Goal: Task Accomplishment & Management: Use online tool/utility

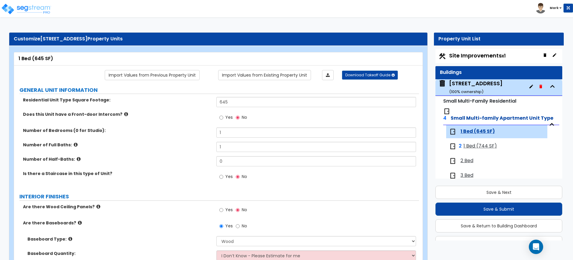
select select "1"
select select "3"
select select "2"
select select "3"
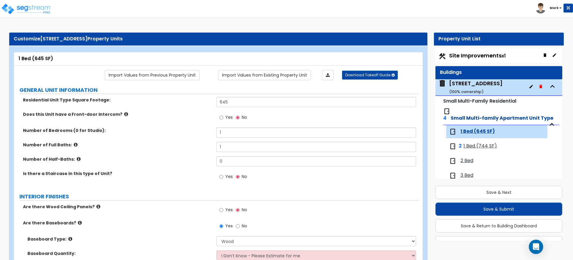
select select "2"
select select "1"
select select "2"
select select "1"
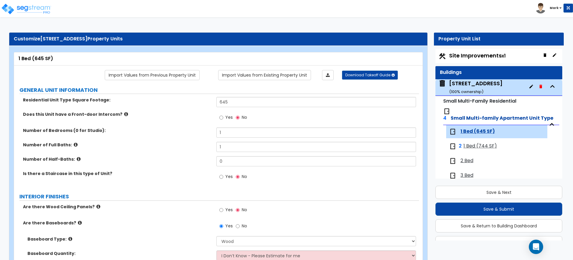
select select "2"
select select "6"
select select "1"
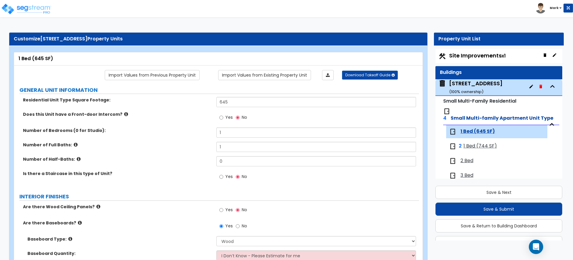
select select "1"
select select "2"
select select "3"
select select "1"
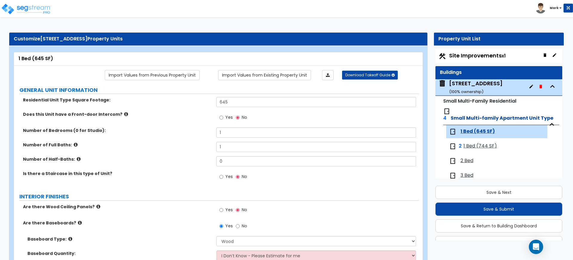
select select "4"
select select "1"
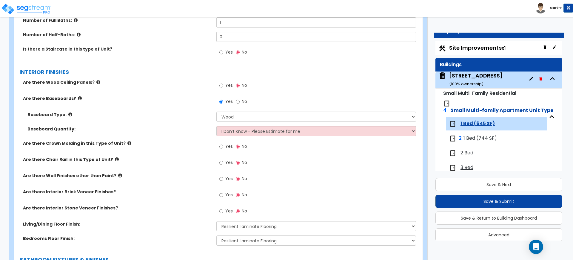
scroll to position [14, 0]
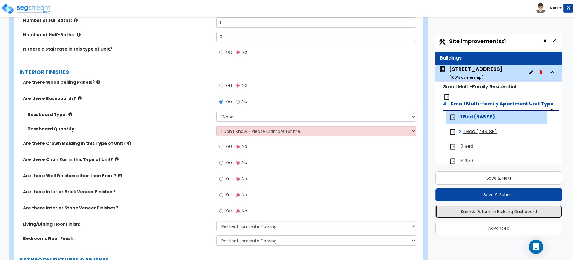
click at [509, 216] on button "Save & Return to Building Dashboard" at bounding box center [499, 211] width 127 height 13
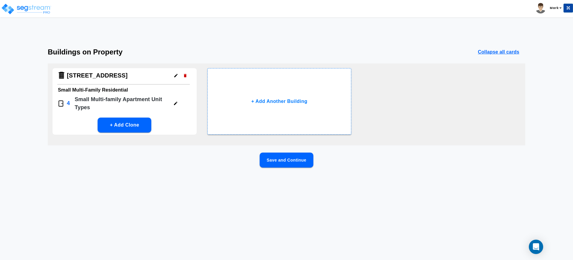
click at [56, 1] on div "Toggle navigation" at bounding box center [45, 4] width 82 height 26
click at [45, 3] on img at bounding box center [26, 9] width 51 height 12
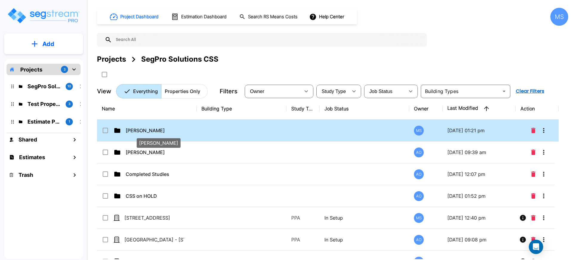
click at [141, 130] on p "Dalton Savage" at bounding box center [156, 130] width 60 height 7
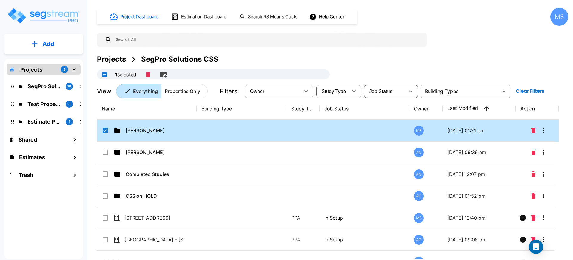
click at [140, 130] on p "Dalton Savage" at bounding box center [156, 130] width 60 height 7
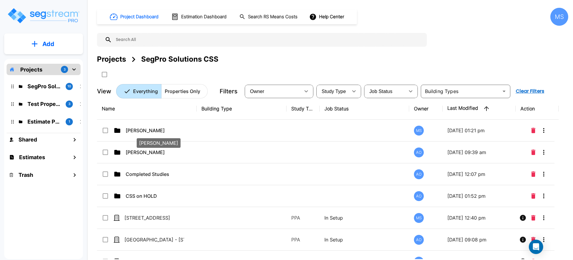
checkbox input "false"
click at [140, 130] on p "Dalton Savage" at bounding box center [156, 130] width 60 height 7
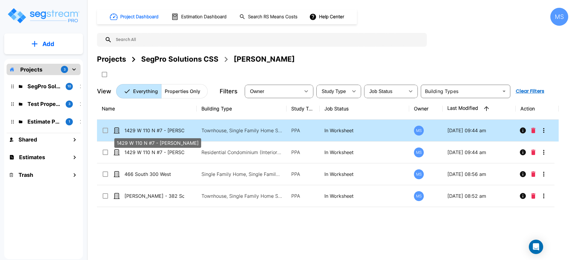
click at [150, 132] on p "1429 W 110 N #7 - [PERSON_NAME]" at bounding box center [155, 130] width 60 height 7
click at [150, 134] on div "Name Building Type Study Type Job Status Owner Last Modified Action 1429 W 110 …" at bounding box center [328, 178] width 462 height 161
click at [150, 134] on div "1429 W 110 N #7 - [PERSON_NAME]" at bounding box center [158, 141] width 88 height 14
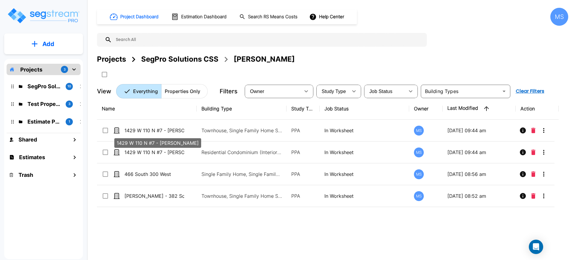
checkbox input "false"
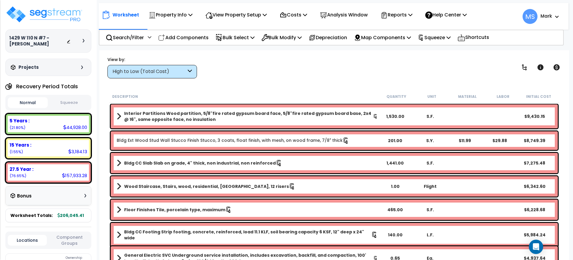
click at [350, 14] on p "Analysis Window" at bounding box center [344, 15] width 48 height 8
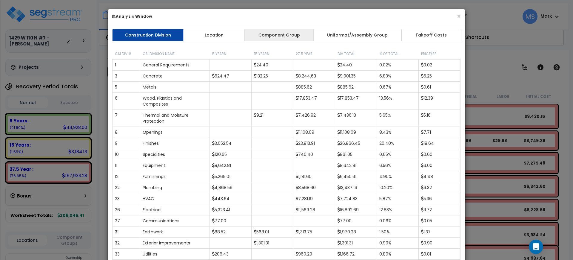
click at [293, 37] on link "Component Group" at bounding box center [279, 35] width 69 height 13
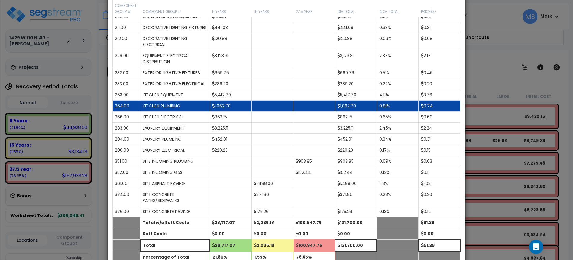
scroll to position [560, 0]
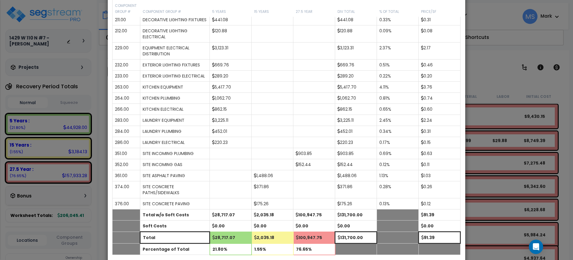
click at [71, 216] on div "× Analysis Window Construction Division Location Component Group Uniformat/Asse…" at bounding box center [286, 130] width 573 height 260
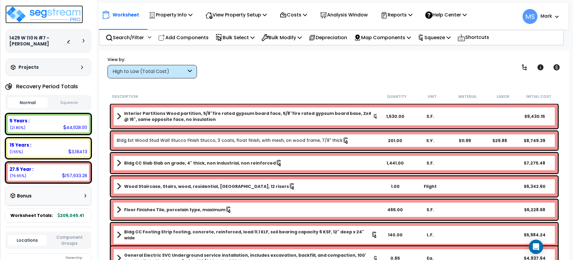
click at [75, 16] on img at bounding box center [44, 14] width 78 height 18
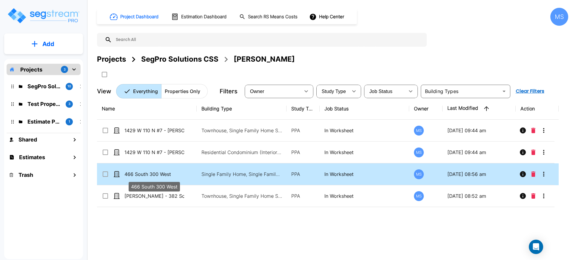
click at [142, 176] on p "466 South 300 West" at bounding box center [155, 173] width 60 height 7
checkbox input "true"
click at [142, 176] on p "466 South 300 West" at bounding box center [155, 173] width 60 height 7
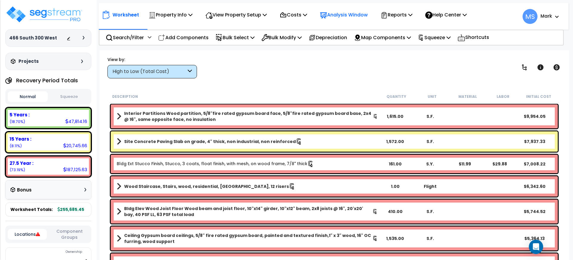
click at [340, 12] on p "Analysis Window" at bounding box center [344, 15] width 48 height 8
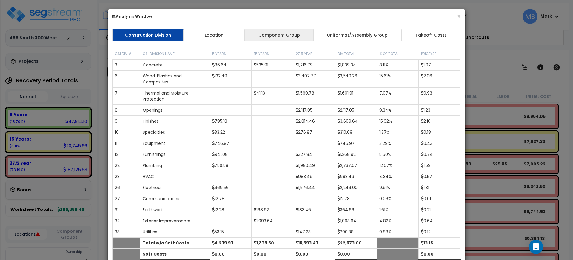
click at [291, 39] on link "Component Group" at bounding box center [279, 35] width 69 height 13
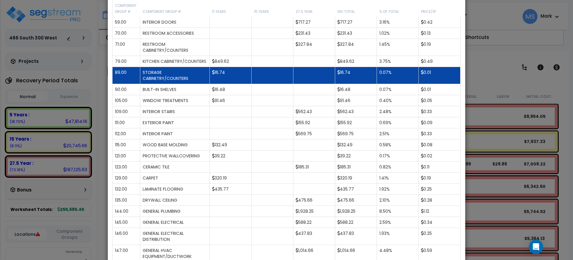
scroll to position [187, 0]
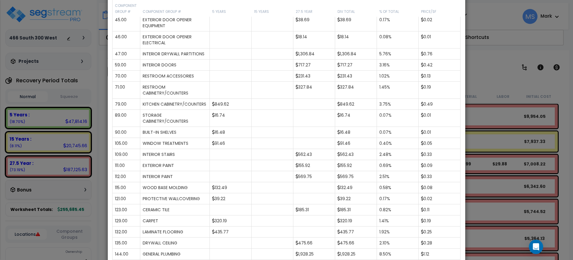
click at [86, 207] on div "× Analysis Window Construction Division Location Component Group Uniformat/Asse…" at bounding box center [286, 130] width 573 height 260
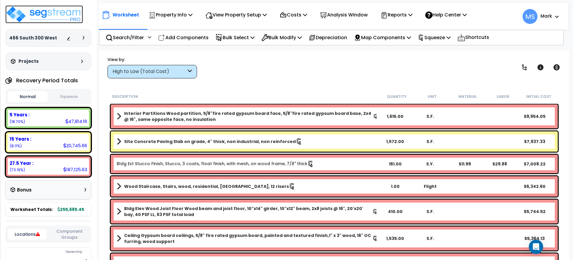
click at [62, 15] on img at bounding box center [44, 14] width 78 height 18
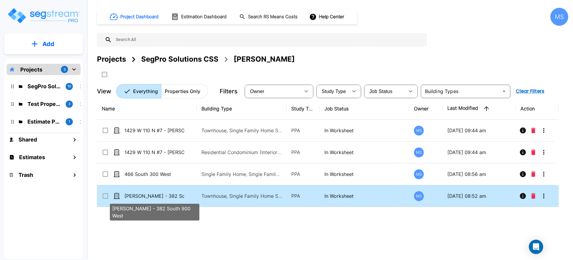
click at [167, 197] on p "[PERSON_NAME] - 382 South 900 West" at bounding box center [155, 195] width 60 height 7
checkbox input "true"
click at [167, 197] on p "[PERSON_NAME] - 382 South 900 West" at bounding box center [155, 195] width 60 height 7
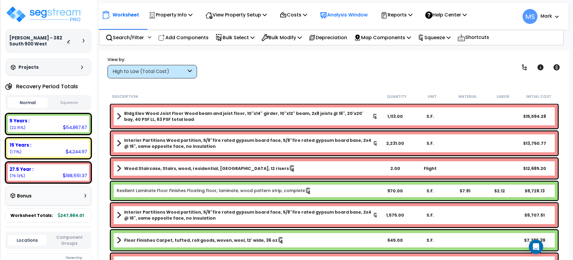
click at [334, 19] on div "Analysis Window" at bounding box center [344, 15] width 48 height 14
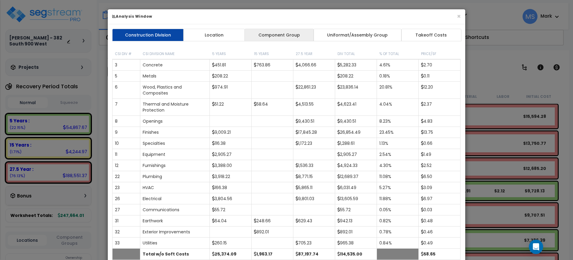
click at [274, 33] on link "Component Group" at bounding box center [279, 35] width 69 height 13
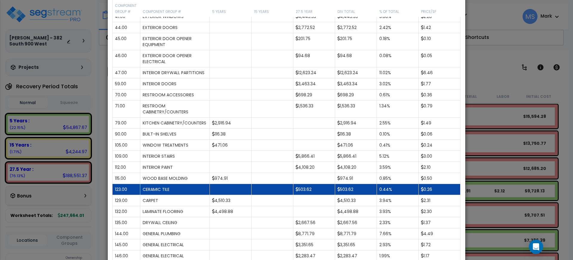
scroll to position [187, 0]
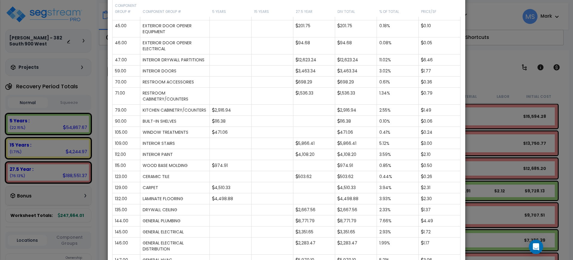
click at [520, 148] on div "× Analysis Window Construction Division Location Component Group Uniformat/Asse…" at bounding box center [286, 130] width 573 height 260
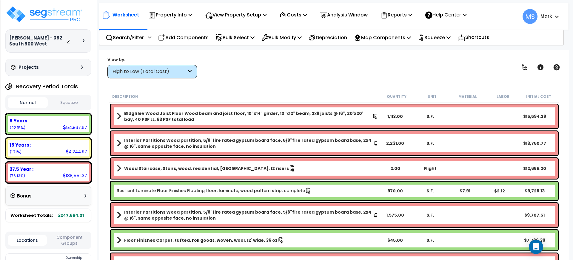
click at [262, 191] on link "Resilient Laminate Floor Finishes Floating floor, laminate, wood pattern strip,…" at bounding box center [214, 190] width 195 height 7
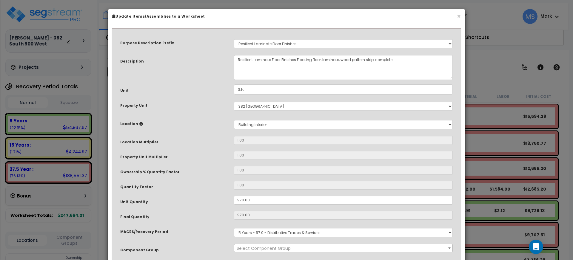
select select "45956"
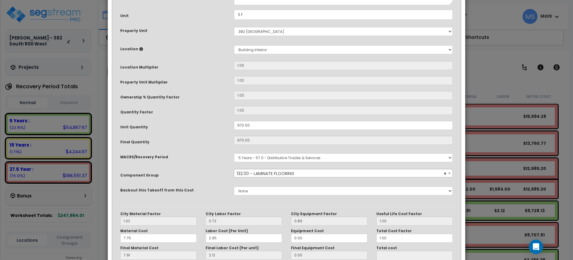
scroll to position [112, 0]
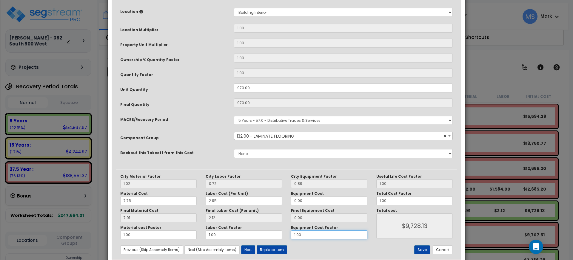
click at [323, 235] on input "1.00" at bounding box center [329, 234] width 76 height 9
type input "."
type input "$9,729.10"
type input ".7"
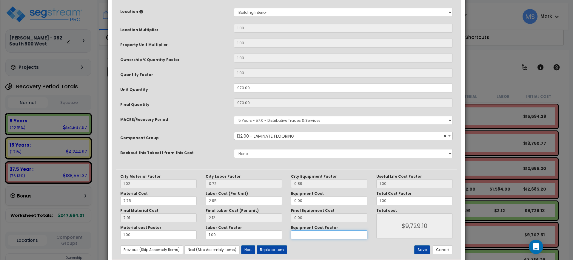
type input "$9,729.10"
type input ".75"
type input "$9,729.10"
type input ".75"
type input "$9,729.10"
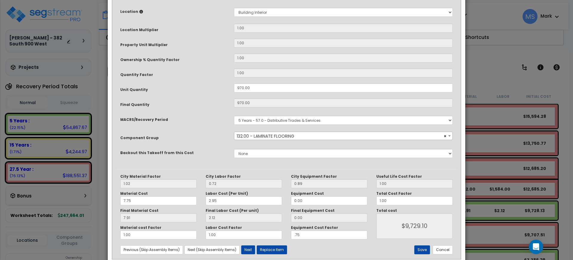
click at [347, 245] on div "Save Cancel" at bounding box center [401, 249] width 114 height 9
click at [450, 252] on button "Cancel" at bounding box center [443, 249] width 20 height 9
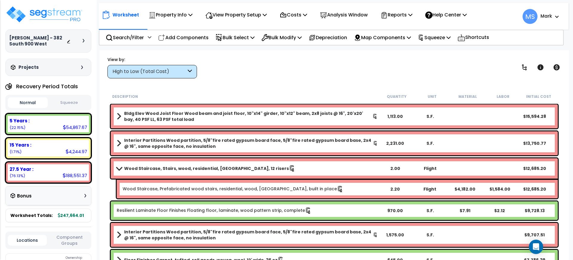
click at [289, 211] on link "Resilient Laminate Floor Finishes Floating floor, laminate, wood pattern strip,…" at bounding box center [214, 210] width 195 height 7
click at [289, 210] on link "Resilient Laminate Floor Finishes Floating floor, laminate, wood pattern strip,…" at bounding box center [214, 210] width 195 height 7
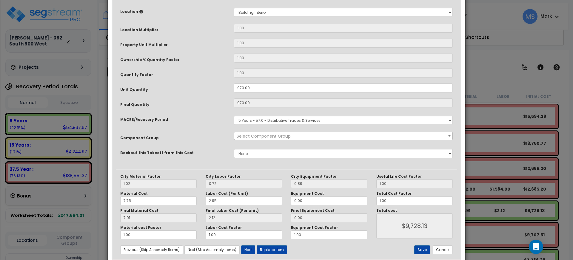
scroll to position [0, 0]
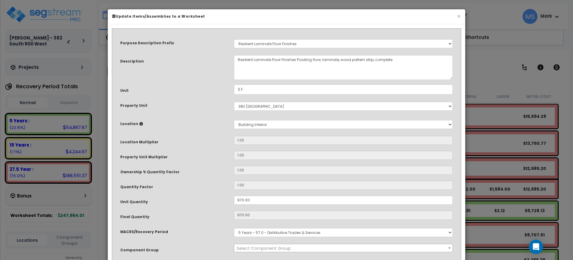
select select "45956"
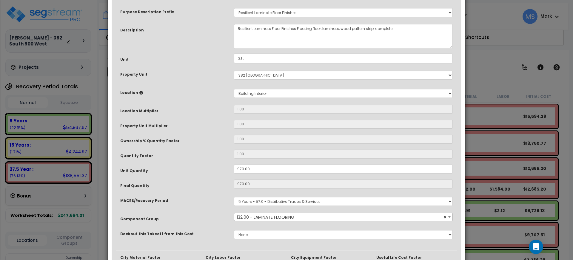
scroll to position [125, 0]
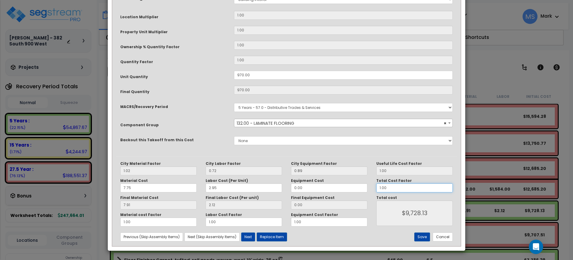
click at [389, 189] on input "1.00" at bounding box center [415, 187] width 76 height 9
click at [389, 190] on input "1.00" at bounding box center [415, 187] width 76 height 9
type input "."
type input "$0.00"
type input ".75"
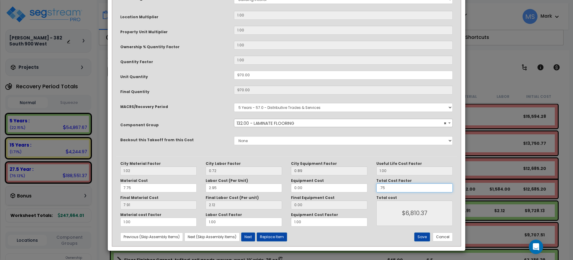
type input "$7,296.82"
type input ".75"
type input "$7,296.82"
click at [426, 235] on button "Save" at bounding box center [423, 236] width 16 height 9
type input "0.75"
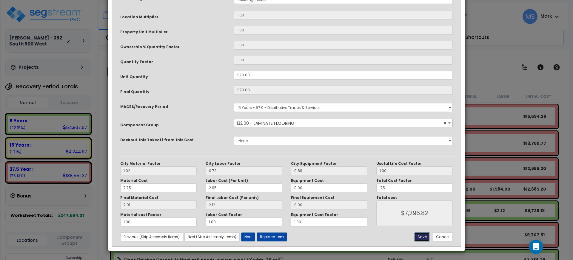
type input "7296.82"
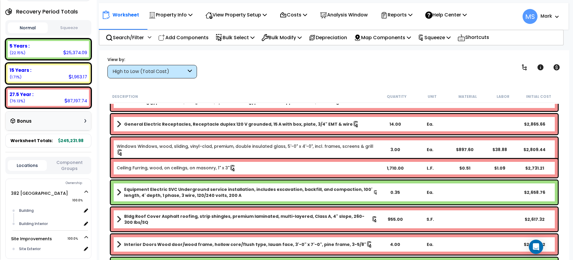
scroll to position [597, 0]
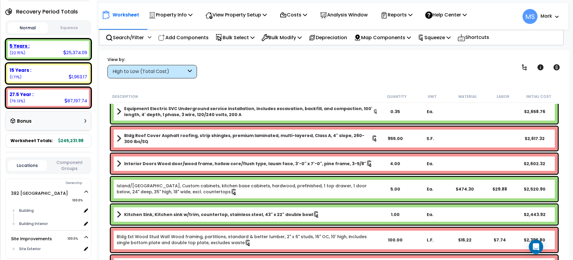
click at [53, 43] on div "5 Years :" at bounding box center [49, 46] width 78 height 6
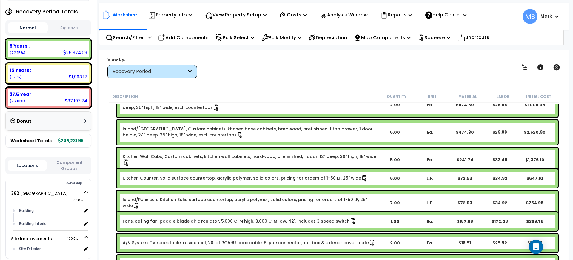
click at [209, 159] on link "Kitchen Wall Cabs, Custom cabinets, kitchen wall cabinets, hardwood, prefinishe…" at bounding box center [250, 159] width 255 height 13
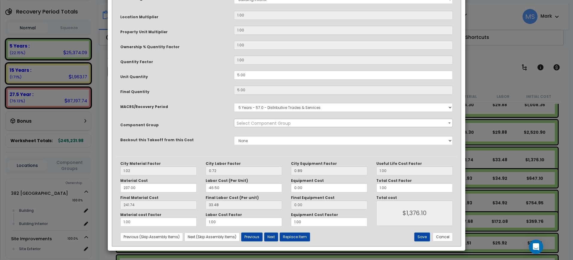
scroll to position [0, 0]
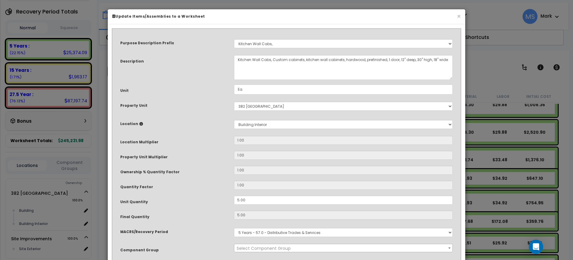
select select "45909"
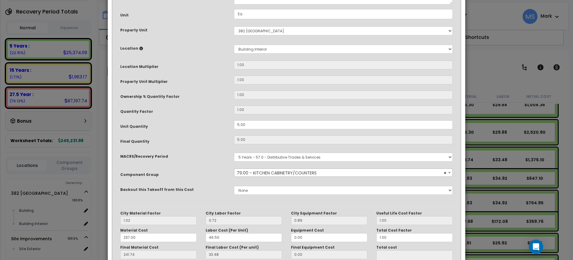
scroll to position [125, 0]
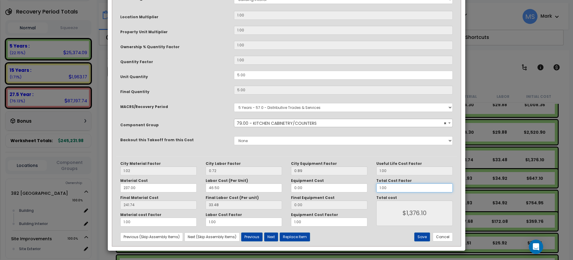
click at [389, 188] on input "1.00" at bounding box center [415, 187] width 76 height 9
type input "1.0"
type input "$1,376.10"
type input "1."
type input "$1,376.10"
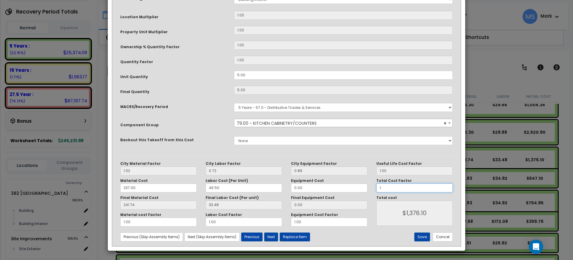
type input "1.2"
type input "$1,376.10"
type input "1.25"
type input "$1,720.13"
type input "1.25"
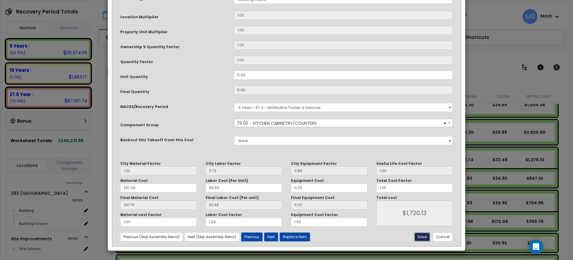
click at [421, 237] on button "Save" at bounding box center [423, 236] width 16 height 9
type input "1720.13"
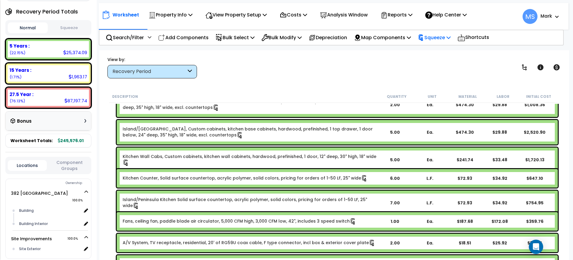
click at [425, 35] on icon at bounding box center [421, 37] width 7 height 7
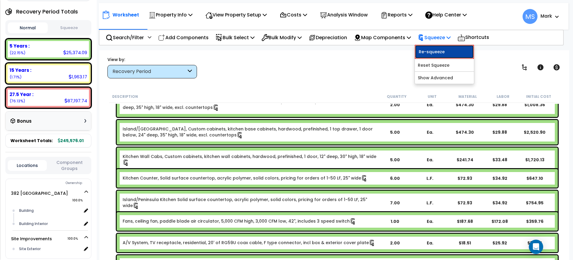
click at [437, 51] on link "Re-squeeze" at bounding box center [444, 52] width 59 height 14
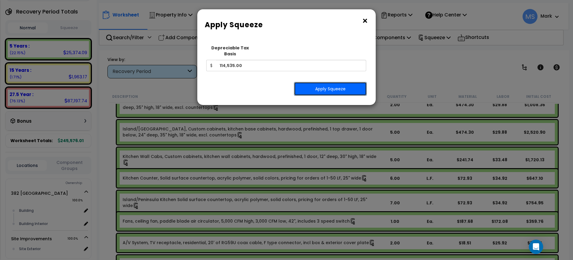
click at [353, 82] on button "Apply Squeeze" at bounding box center [330, 89] width 73 height 14
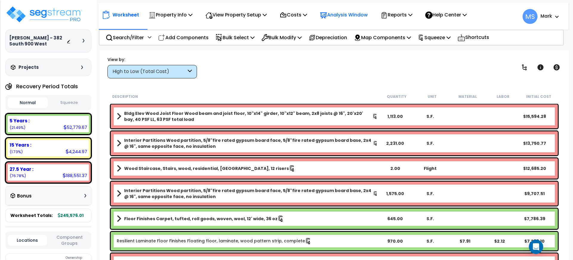
click at [366, 16] on p "Analysis Window" at bounding box center [344, 15] width 48 height 8
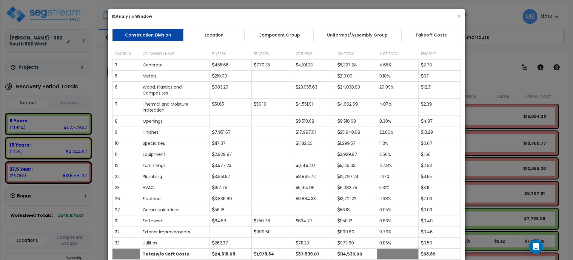
click at [352, 42] on div "Construction Division Location Component Group Uniformat/Assembly Group Takeoff…" at bounding box center [287, 164] width 358 height 280
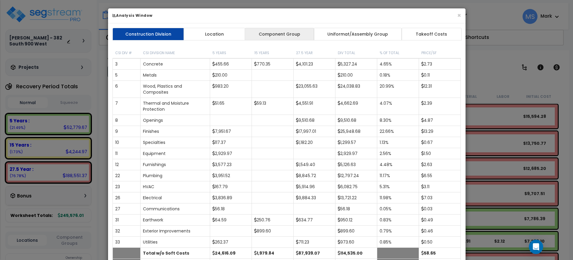
click at [276, 30] on link "Component Group" at bounding box center [279, 34] width 69 height 13
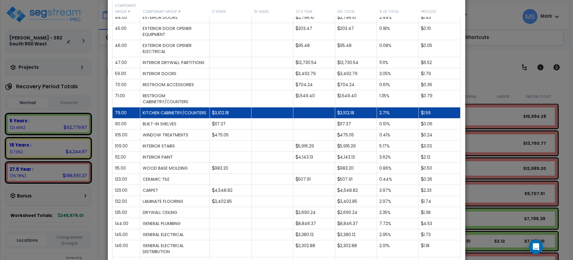
scroll to position [187, 0]
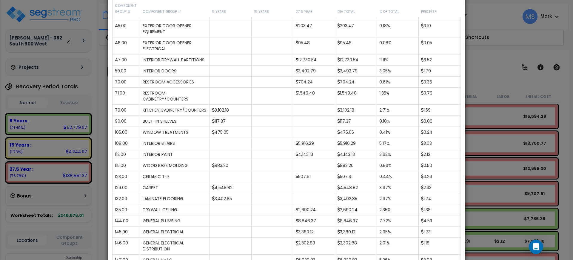
click at [538, 134] on div "× Analysis Window Construction Division Location Component Group Uniformat/Asse…" at bounding box center [286, 130] width 573 height 260
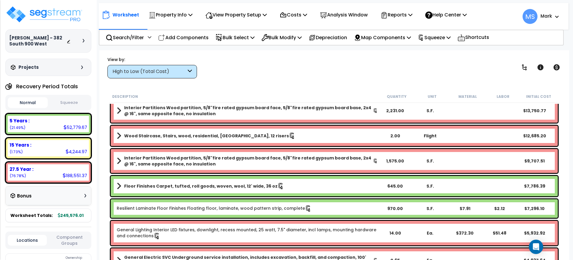
scroll to position [75, 0]
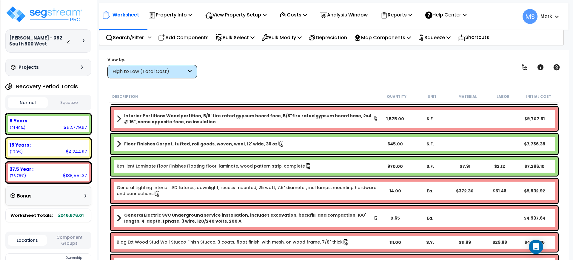
click at [176, 168] on link "Resilient Laminate Floor Finishes Floating floor, laminate, wood pattern strip,…" at bounding box center [214, 166] width 195 height 7
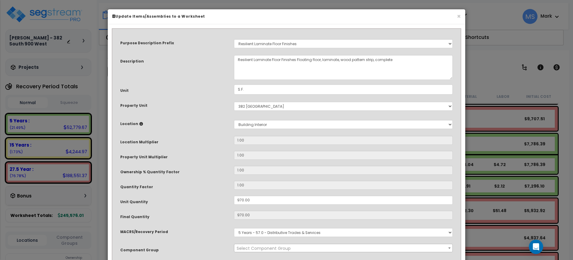
select select "45956"
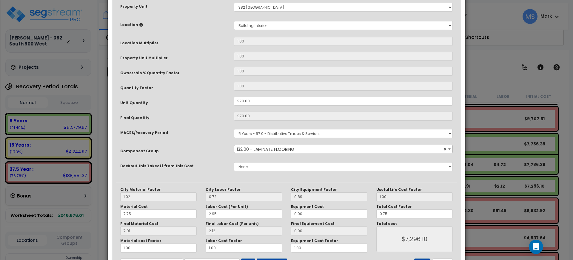
scroll to position [125, 0]
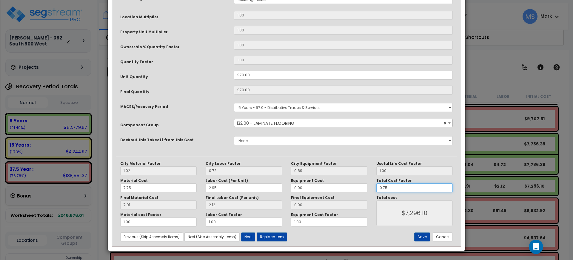
click at [404, 191] on input "0.75" at bounding box center [415, 187] width 76 height 9
type input "0.7"
type input "$6,810.37"
type input "0."
type input "$0.00"
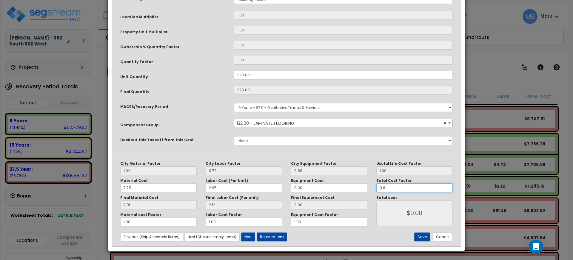
type input "0.60"
type input "$5,837.46"
type input "0.60"
click at [426, 235] on button "Save" at bounding box center [423, 236] width 16 height 9
type input "5837.46"
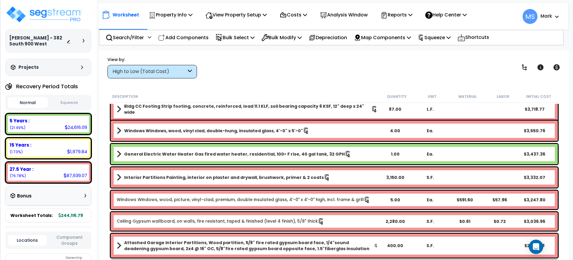
scroll to position [411, 0]
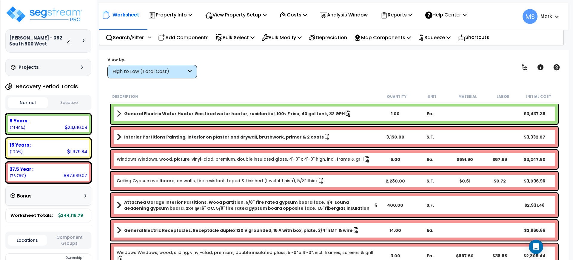
click at [74, 134] on div "5 Years : 24,616.09 (21.49%)" at bounding box center [48, 123] width 86 height 21
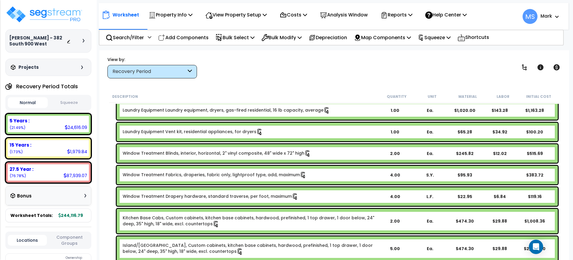
scroll to position [597, 0]
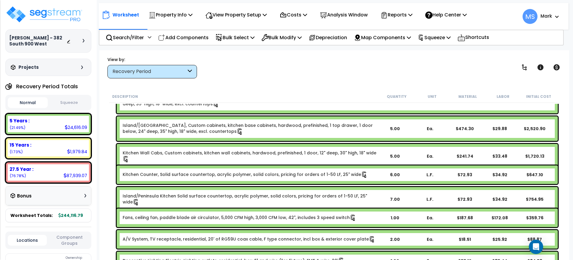
click at [209, 151] on link "Kitchen Wall Cabs, Custom cabinets, kitchen wall cabinets, hardwood, prefinishe…" at bounding box center [250, 156] width 255 height 13
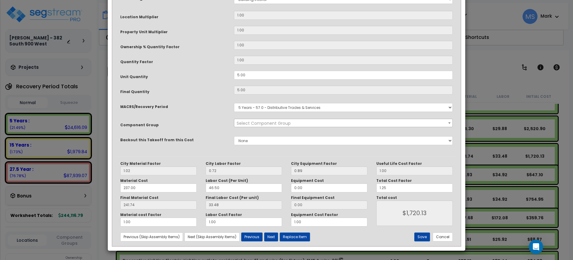
scroll to position [0, 0]
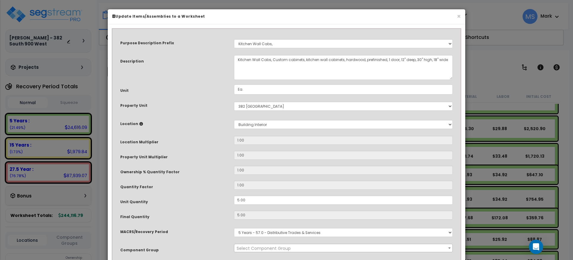
select select "45909"
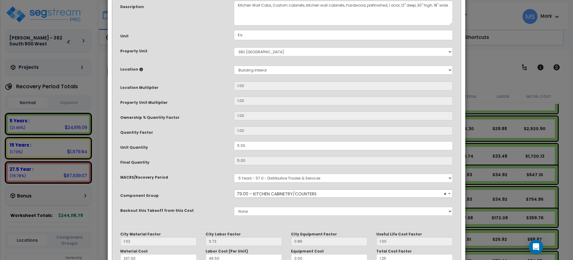
scroll to position [125, 0]
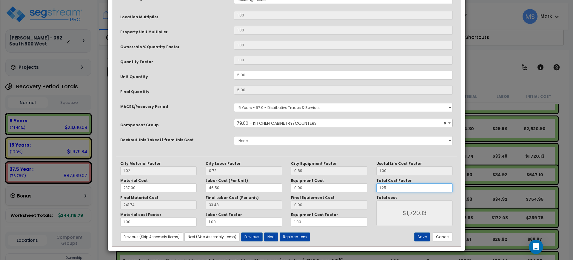
click at [386, 186] on input "1.25" at bounding box center [415, 187] width 76 height 9
type input "1.2"
type input "$1,651.32"
type input "1."
type input "$1,376.10"
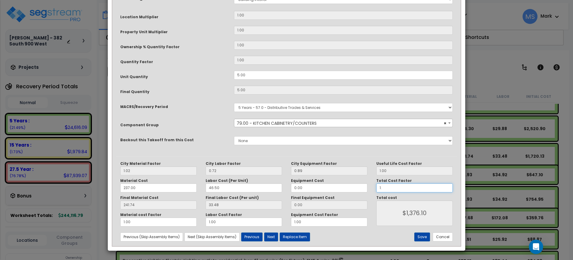
type input "1.4"
type input "$1,376.10"
type input "1.40"
type input "$1,926.54"
type input "1.40"
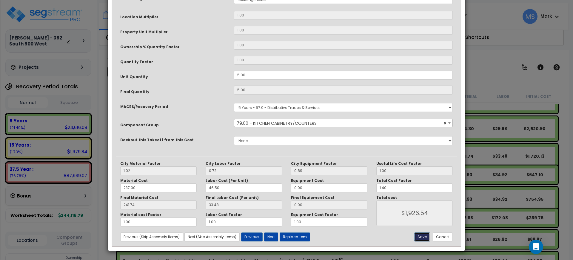
click at [429, 238] on button "Save" at bounding box center [423, 236] width 16 height 9
type input "1926.54"
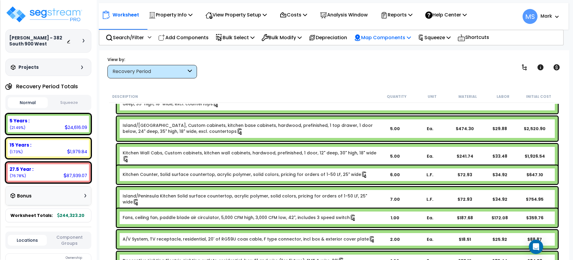
drag, startPoint x: 372, startPoint y: 34, endPoint x: 375, endPoint y: 36, distance: 3.8
click at [373, 34] on p "Map Components" at bounding box center [382, 37] width 57 height 8
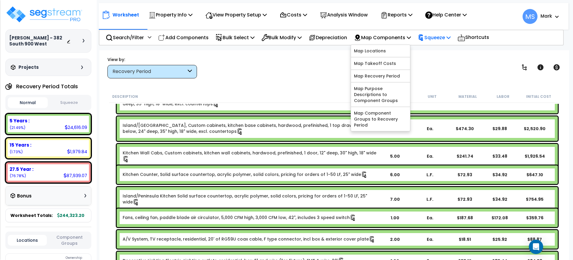
click at [440, 38] on p "Squeeze" at bounding box center [434, 37] width 33 height 8
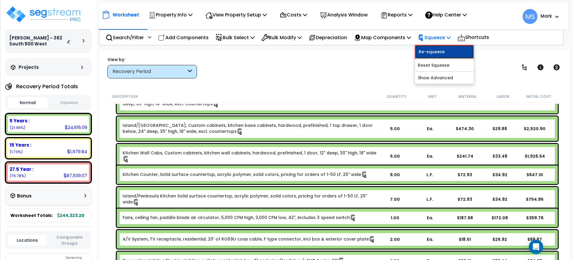
click at [435, 48] on link "Re-squeeze" at bounding box center [444, 52] width 59 height 14
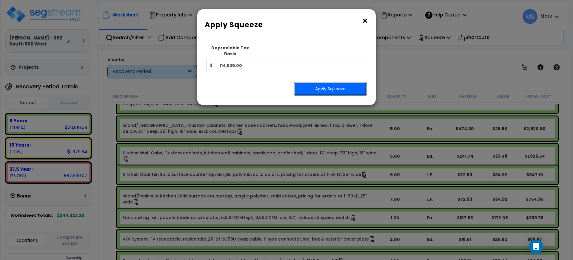
click at [344, 82] on button "Apply Squeeze" at bounding box center [330, 89] width 73 height 14
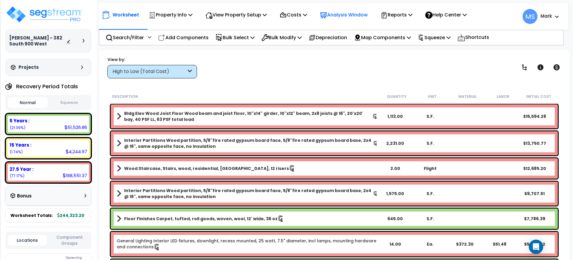
click at [338, 18] on p "Analysis Window" at bounding box center [344, 15] width 48 height 8
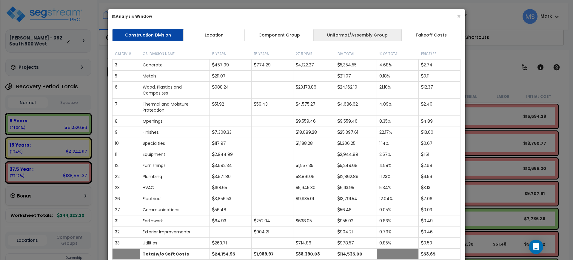
click at [339, 38] on link "Uniformat/Assembly Group" at bounding box center [358, 35] width 88 height 13
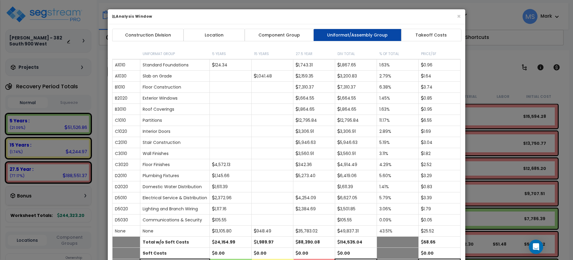
click at [284, 38] on link "Component Group" at bounding box center [279, 35] width 69 height 13
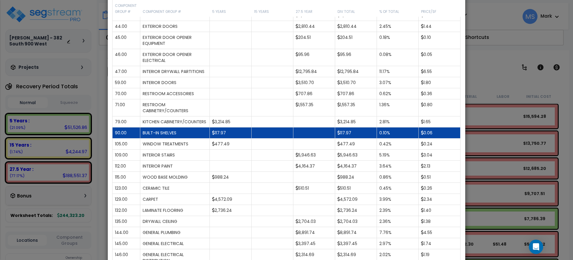
scroll to position [187, 0]
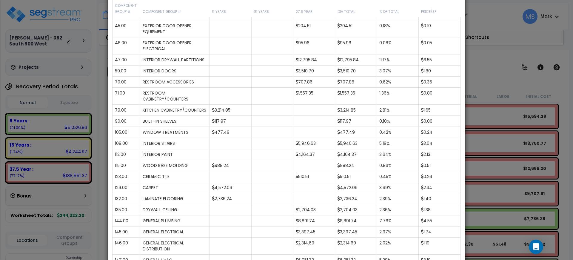
click at [497, 163] on div "× Analysis Window Construction Division Location Component Group Uniformat/Asse…" at bounding box center [286, 130] width 573 height 260
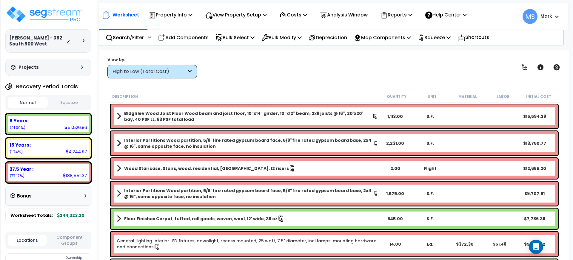
click at [30, 127] on div "5 Years : 51,526.86 (21.09%)" at bounding box center [48, 124] width 81 height 16
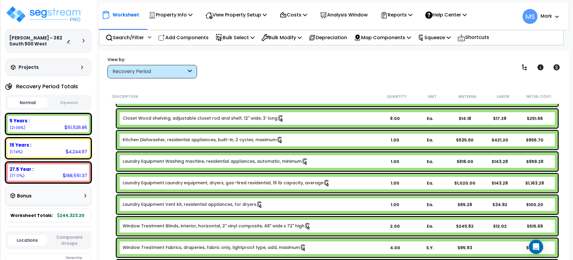
scroll to position [448, 0]
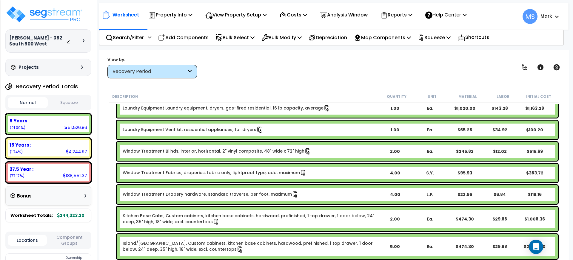
click at [174, 221] on link "Kitchen Base Cabs, Custom cabinets, kitchen base cabinets, hardwood, prefinishe…" at bounding box center [250, 218] width 255 height 13
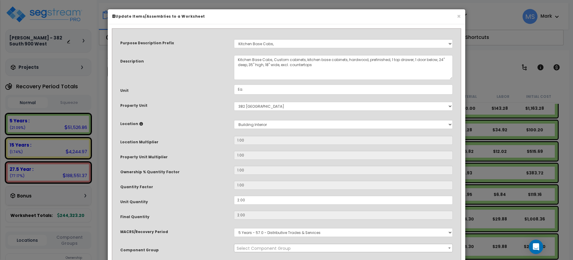
select select "45909"
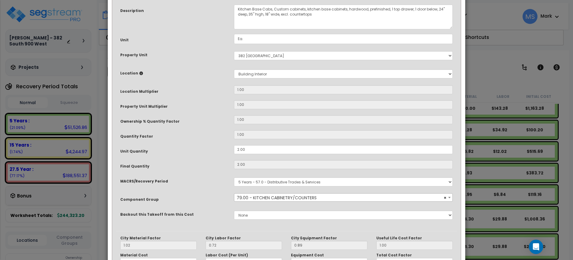
scroll to position [112, 0]
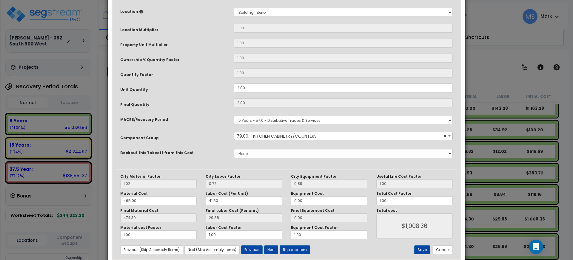
drag, startPoint x: 401, startPoint y: 206, endPoint x: 401, endPoint y: 201, distance: 4.8
click at [401, 205] on div "Useful Life Cost Factor 1.00 Total Cost Factor 1.00 Total cost $1,008.36" at bounding box center [414, 206] width 85 height 65
click at [401, 200] on input "1.00" at bounding box center [415, 199] width 76 height 9
type input "1"
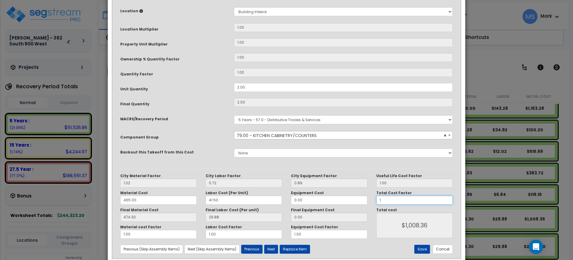
type input "$1,008.36"
type input "1."
type input "$1,008.36"
type input "1.4"
type input "$1,008.36"
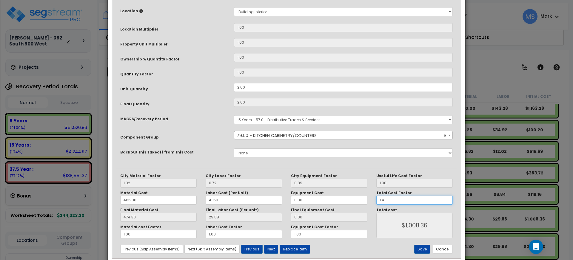
type input "1.40"
type input "$1,411.70"
type input "1.40"
click at [424, 250] on button "Save" at bounding box center [423, 248] width 16 height 9
type input "1411.70"
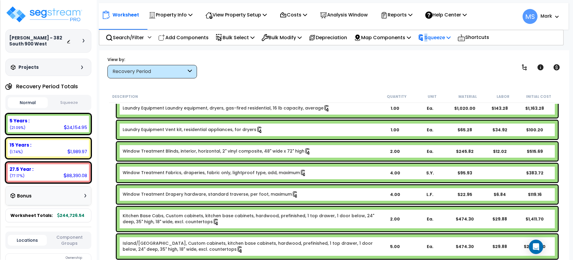
click at [434, 39] on p "Squeeze" at bounding box center [434, 37] width 33 height 8
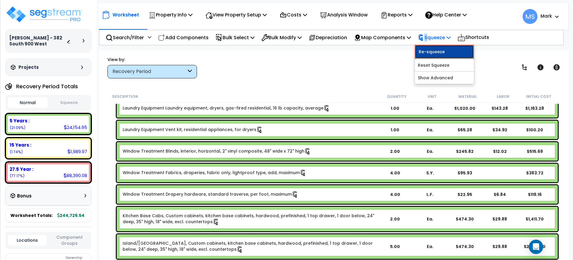
click at [437, 51] on link "Re-squeeze" at bounding box center [444, 52] width 59 height 14
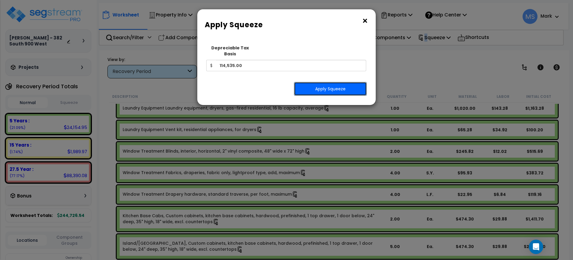
click at [343, 88] on button "Apply Squeeze" at bounding box center [330, 89] width 73 height 14
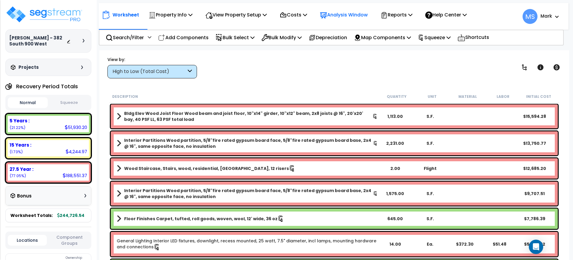
click at [361, 21] on div "Analysis Window" at bounding box center [344, 15] width 48 height 14
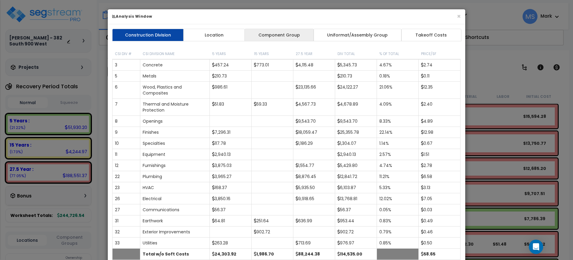
click at [263, 38] on link "Component Group" at bounding box center [279, 35] width 69 height 13
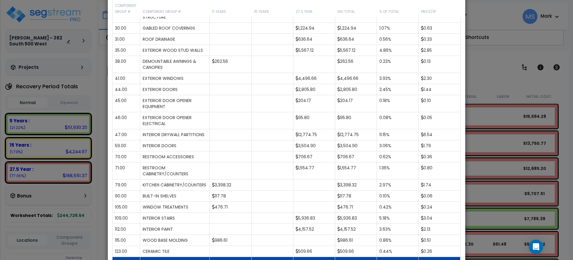
scroll to position [187, 0]
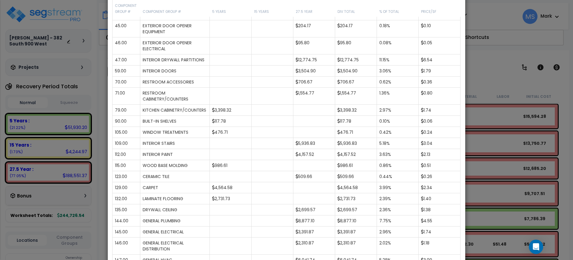
click at [502, 185] on div "× Analysis Window Construction Division Location Component Group Uniformat/Asse…" at bounding box center [286, 130] width 573 height 260
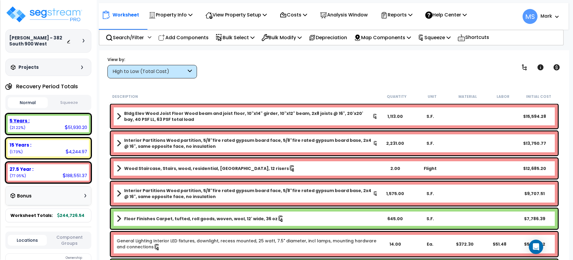
click at [58, 123] on div "5 Years :" at bounding box center [49, 120] width 78 height 6
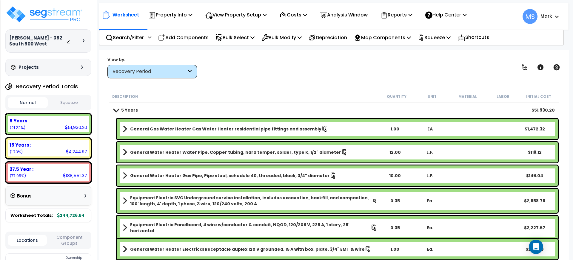
click at [75, 239] on button "Component Groups" at bounding box center [69, 240] width 39 height 13
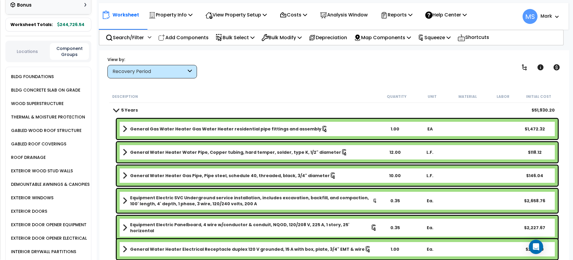
scroll to position [299, 0]
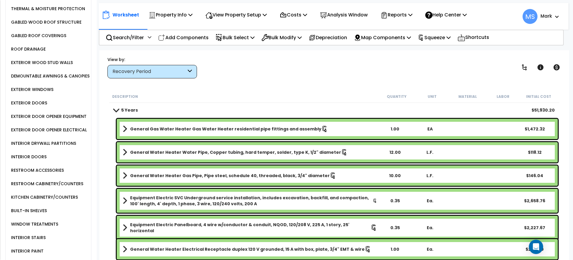
click at [61, 197] on div "KITCHEN CABINETRY/COUNTERS" at bounding box center [44, 196] width 68 height 7
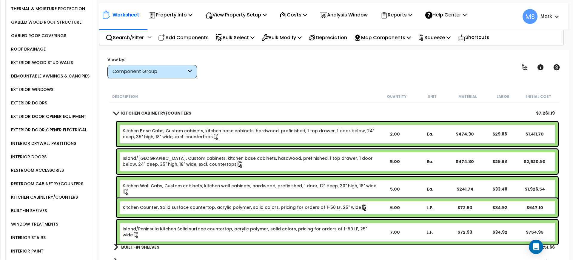
scroll to position [224, 0]
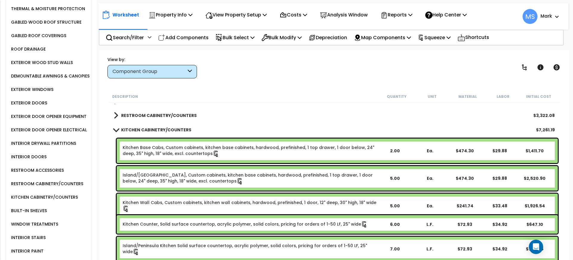
click at [182, 177] on link "Island/[GEOGRAPHIC_DATA], Custom cabinets, kitchen base cabinets, hardwood, pre…" at bounding box center [250, 178] width 255 height 13
click at [182, 177] on link "Island/Peninsula Kitchen Base Cabs, Custom cabinets, kitchen base cabinets, har…" at bounding box center [250, 178] width 255 height 13
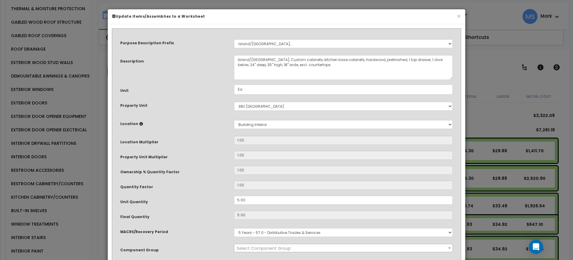
select select "45909"
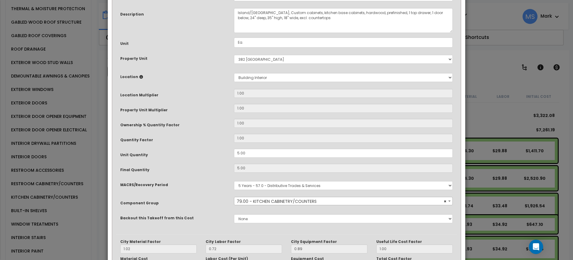
scroll to position [125, 0]
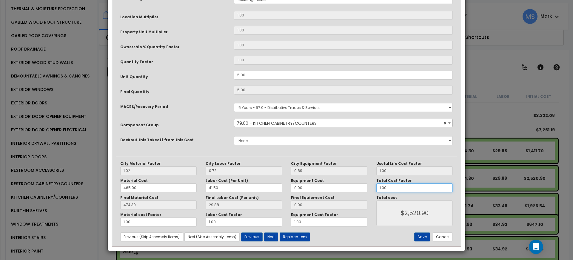
click at [406, 190] on input "1.00" at bounding box center [415, 187] width 76 height 9
type input "1"
type input "$2,520.90"
type input "1."
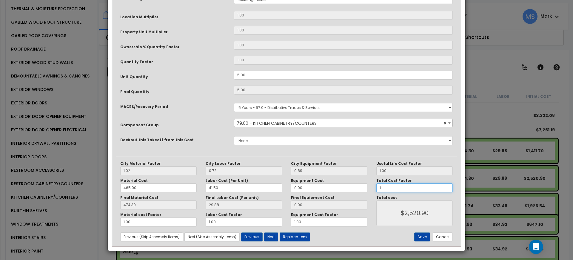
type input "$2,520.90"
type input "1.4"
type input "$3,529.26"
type input "1.4"
type input "$3,529.26"
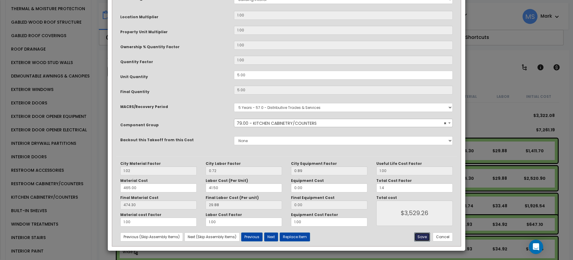
click at [421, 236] on button "Save" at bounding box center [423, 236] width 16 height 9
type input "1.40"
type input "3529.26"
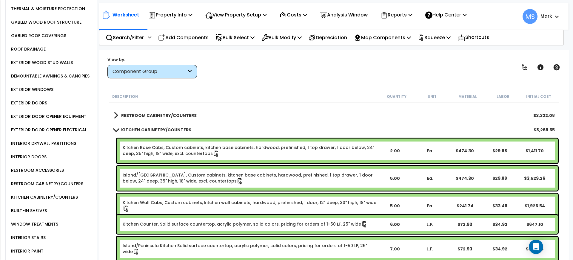
click at [226, 200] on link "Kitchen Wall Cabs, Custom cabinets, kitchen wall cabinets, hardwood, prefinishe…" at bounding box center [250, 205] width 255 height 13
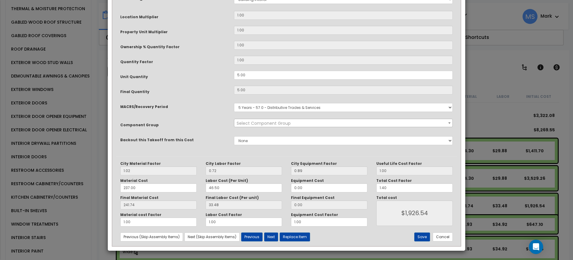
scroll to position [0, 0]
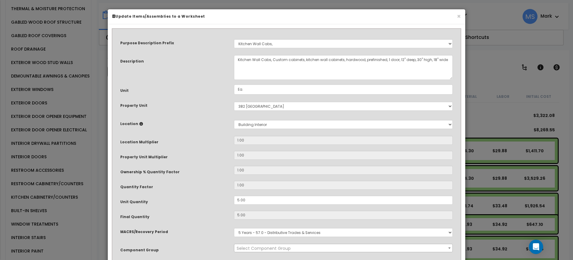
select select "45909"
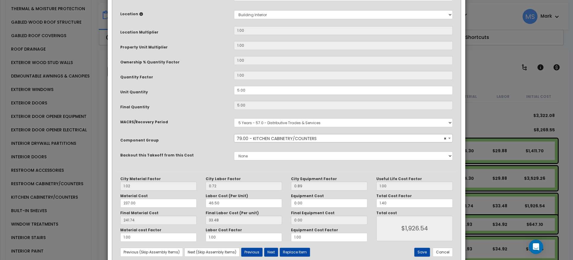
scroll to position [125, 0]
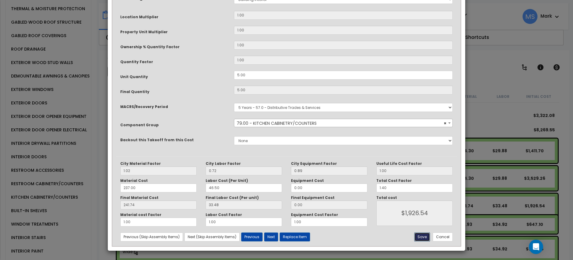
click at [421, 240] on button "Save" at bounding box center [423, 236] width 16 height 9
type input "1926.54"
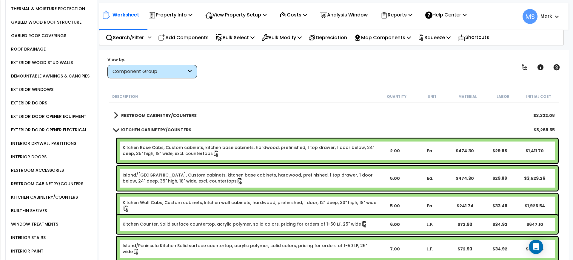
click at [227, 152] on link "Kitchen Base Cabs, Custom cabinets, kitchen base cabinets, hardwood, prefinishe…" at bounding box center [250, 150] width 255 height 13
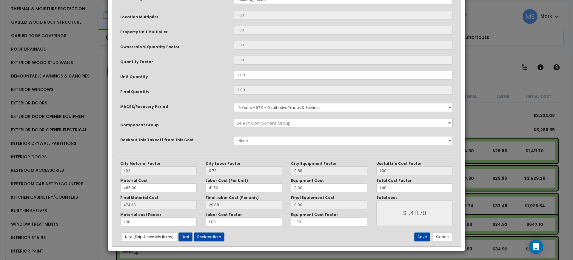
scroll to position [0, 0]
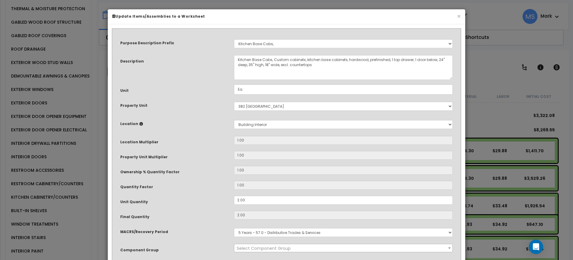
select select "45909"
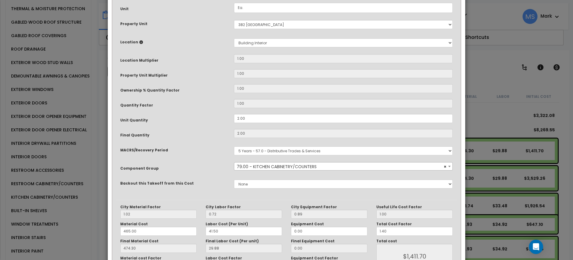
scroll to position [125, 0]
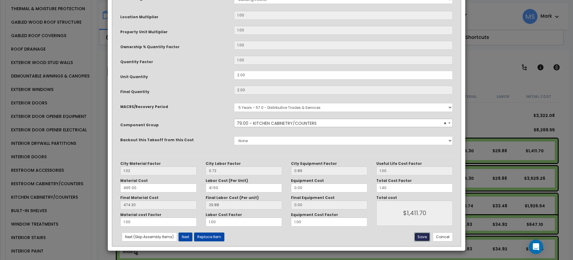
click at [421, 236] on button "Save" at bounding box center [423, 236] width 16 height 9
type input "1411.70"
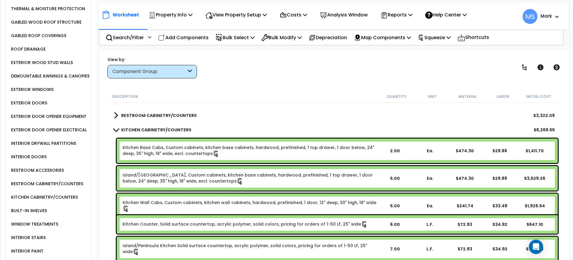
click at [193, 226] on link "Kitchen Counter, Solid surface countertop, acrylic polymer, solid colors, prici…" at bounding box center [245, 224] width 245 height 7
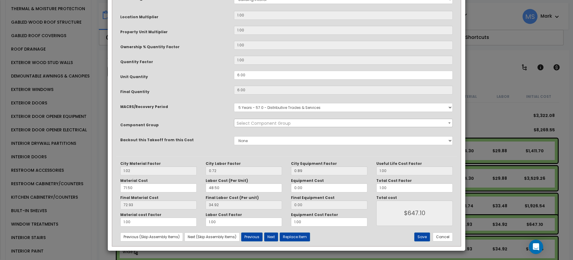
scroll to position [0, 0]
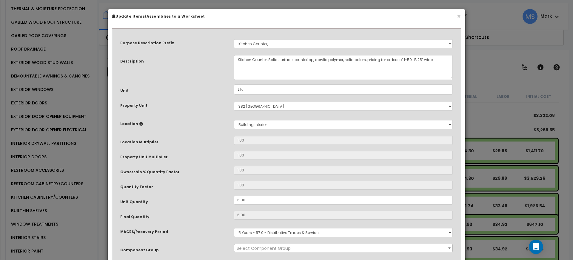
select select "45909"
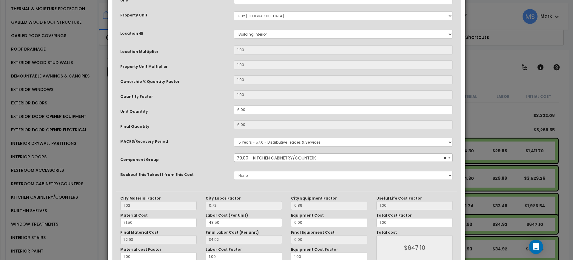
scroll to position [112, 0]
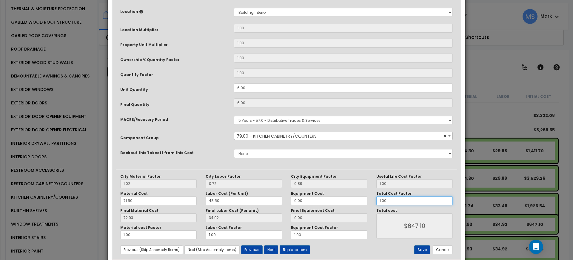
click at [403, 199] on input "1.00" at bounding box center [415, 200] width 76 height 9
type input "`"
type input "$0.00"
type input "`"
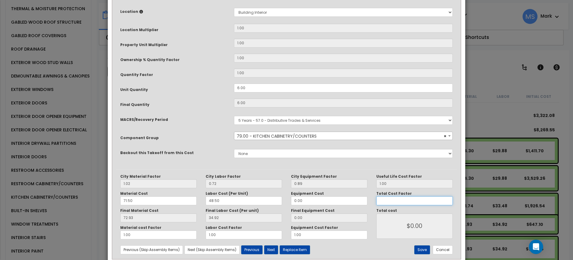
type input "1"
type input "$647.10"
type input "1.4"
type input "$905.94"
click at [422, 250] on button "Save" at bounding box center [423, 249] width 16 height 9
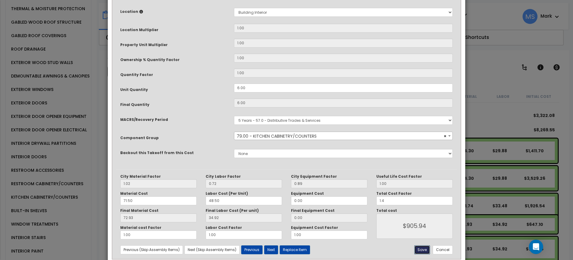
type input "1.40"
type input "905.94"
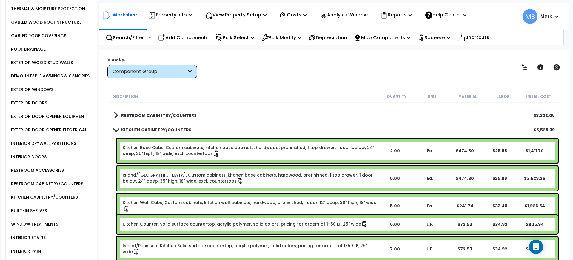
scroll to position [299, 0]
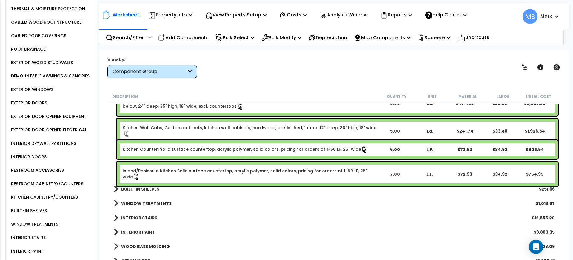
click at [228, 175] on div "Island/Peninsula Kitchen Solid surface countertop, acrylic polymer, solid color…" at bounding box center [337, 174] width 441 height 24
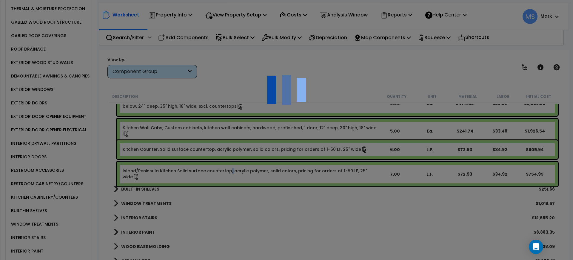
scroll to position [0, 0]
select select "45909"
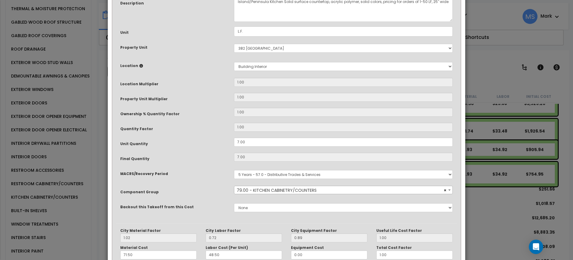
scroll to position [112, 0]
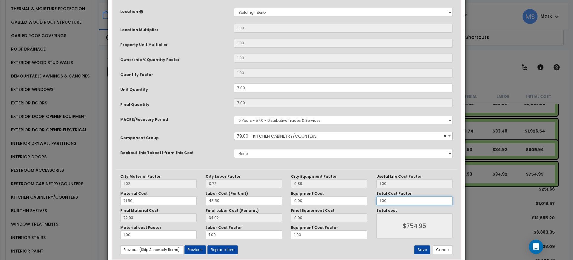
click at [392, 202] on input "1.00" at bounding box center [415, 200] width 76 height 9
type input "1.4"
type input "$1,056.93"
type input "1.4"
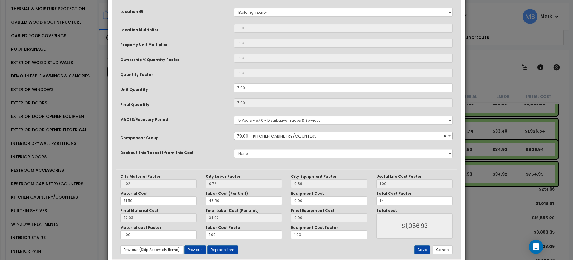
type input "$1,056.93"
click at [425, 257] on div "City Material Factor 1.02 City Labor Factor 0.72 City Equipment Factor 0.89 Mat…" at bounding box center [287, 213] width 342 height 89
click at [425, 255] on div "City Material Factor 1.02 City Labor Factor 0.72 City Equipment Factor 0.89 Mat…" at bounding box center [287, 213] width 342 height 89
click at [425, 254] on div "City Material Factor 1.02 City Labor Factor 0.72 City Equipment Factor 0.89 Mat…" at bounding box center [287, 213] width 342 height 89
click at [426, 249] on button "Save" at bounding box center [423, 249] width 16 height 9
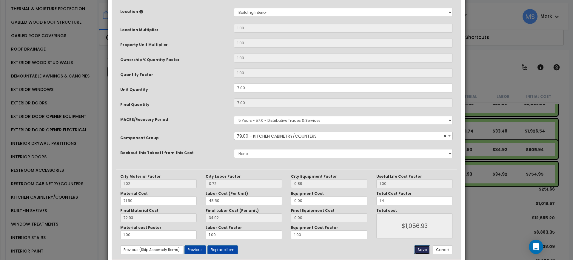
type input "1.40"
type input "1056.93"
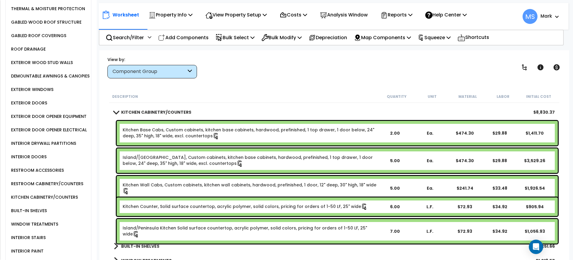
scroll to position [187, 0]
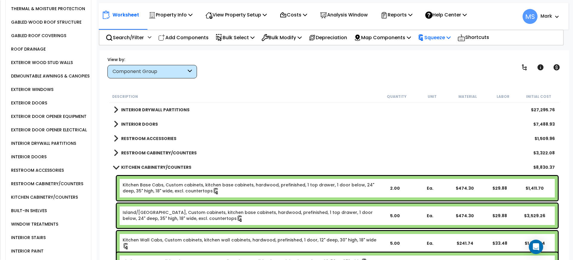
click at [454, 41] on div "Squeeze Re-squeeze Reset Squeeze Show Advanced" at bounding box center [434, 37] width 39 height 14
click at [437, 31] on div "Squeeze" at bounding box center [434, 37] width 33 height 14
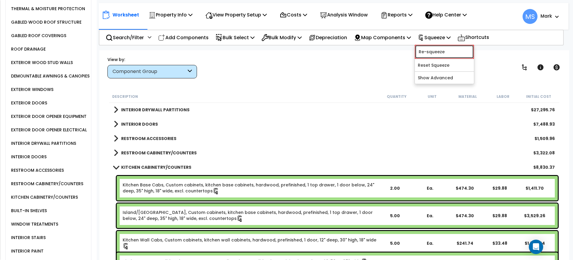
click at [430, 50] on link "Re-squeeze" at bounding box center [444, 52] width 59 height 14
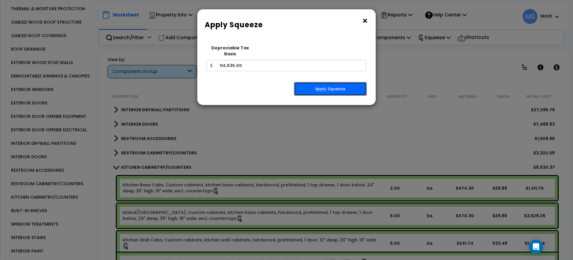
click at [357, 87] on button "Apply Squeeze" at bounding box center [330, 89] width 73 height 14
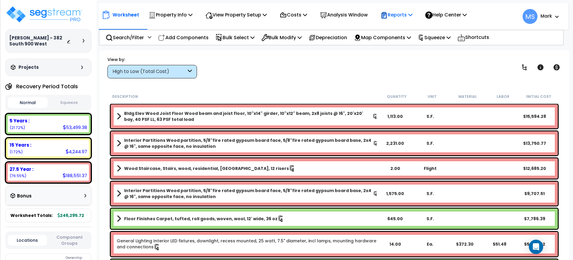
click at [407, 16] on p "Reports" at bounding box center [397, 15] width 32 height 8
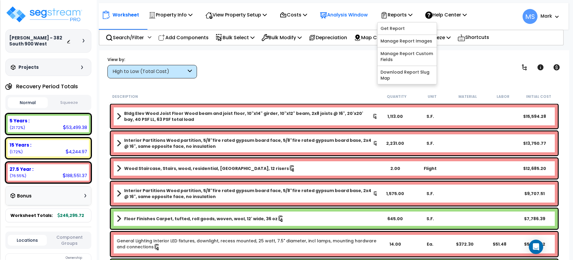
click at [366, 16] on p "Analysis Window" at bounding box center [344, 15] width 48 height 8
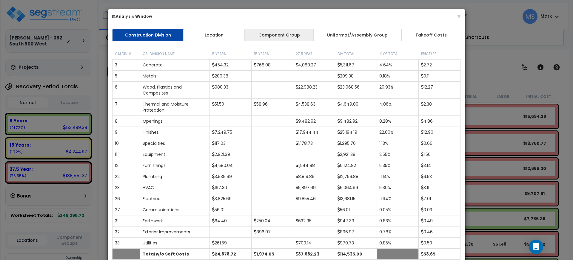
click at [304, 33] on link "Component Group" at bounding box center [279, 35] width 69 height 13
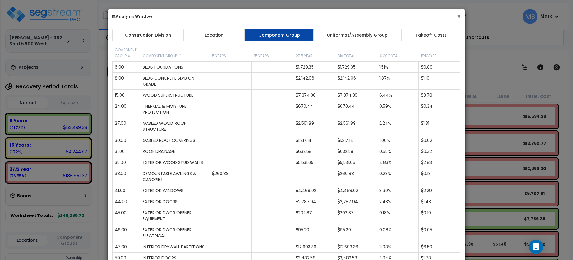
click at [457, 18] on button "×" at bounding box center [459, 16] width 4 height 6
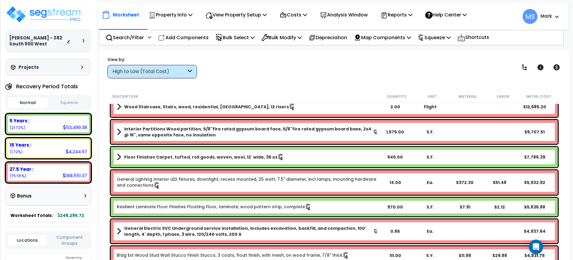
scroll to position [75, 0]
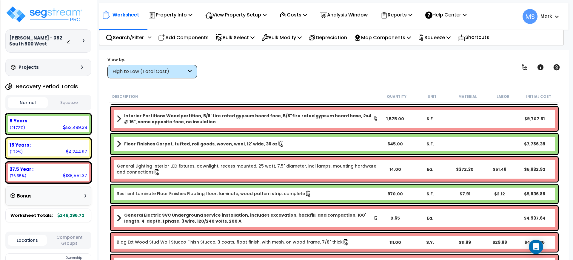
click at [205, 196] on link "Resilient Laminate Floor Finishes Floating floor, laminate, wood pattern strip,…" at bounding box center [214, 193] width 195 height 7
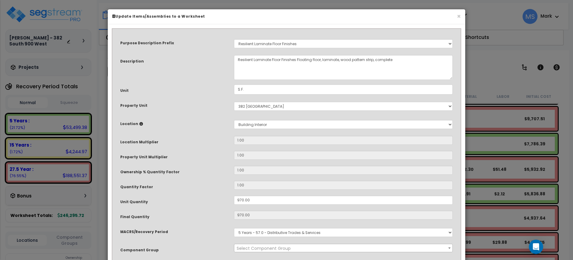
select select "45956"
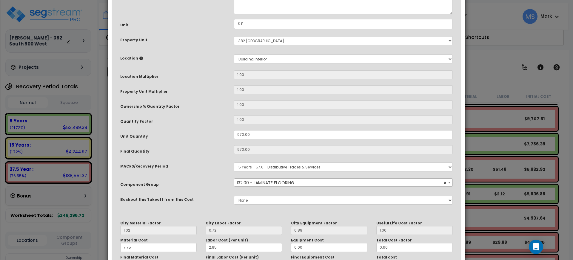
scroll to position [125, 0]
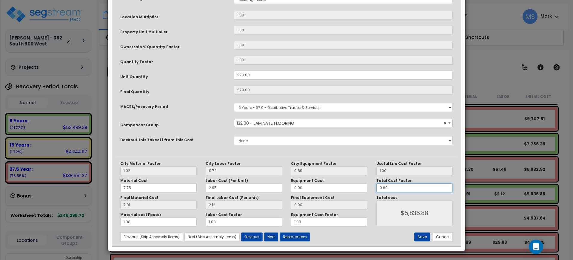
click at [395, 189] on input "0.60" at bounding box center [415, 187] width 76 height 9
type input "0.6"
type input "$5,837.46"
type input "0."
type input "$0.00"
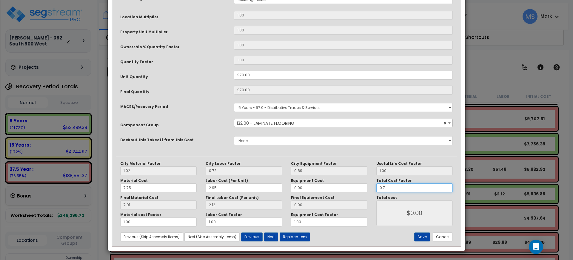
type input "0.70"
type input "$6,810.37"
type input "0.70"
click at [422, 238] on button "Save" at bounding box center [423, 236] width 16 height 9
type input "6810.37"
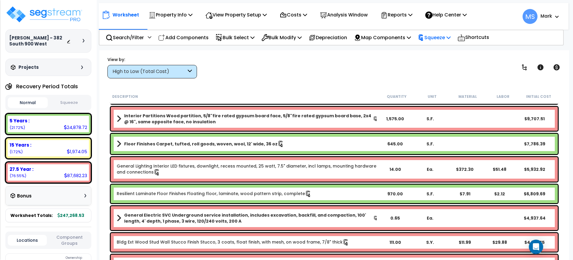
click at [436, 35] on p "Squeeze" at bounding box center [434, 37] width 33 height 8
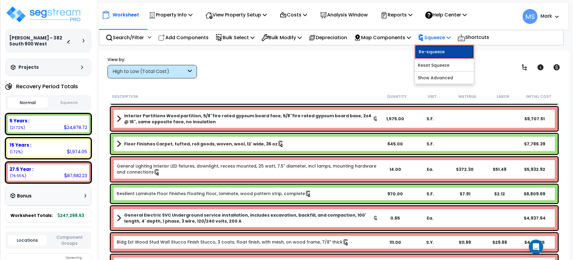
click at [433, 49] on link "Re-squeeze" at bounding box center [444, 52] width 59 height 14
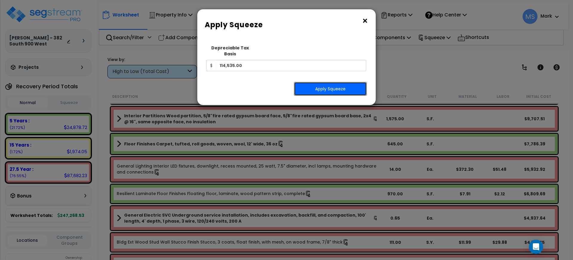
click at [346, 82] on button "Apply Squeeze" at bounding box center [330, 89] width 73 height 14
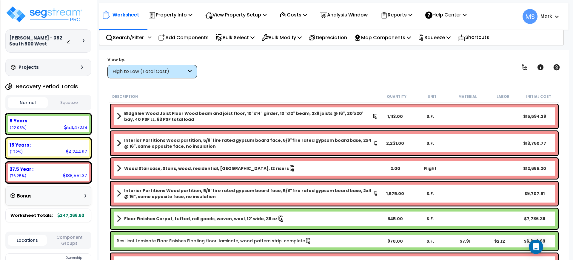
click at [65, 233] on div "Locations Component Groups" at bounding box center [48, 239] width 86 height 17
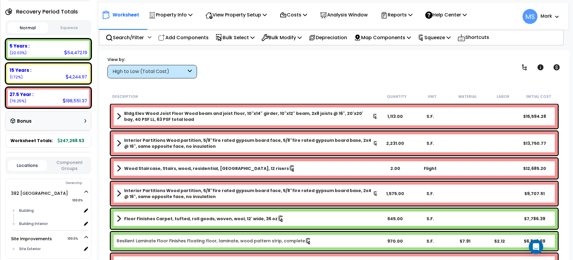
click at [65, 160] on button "Component Groups" at bounding box center [69, 165] width 39 height 13
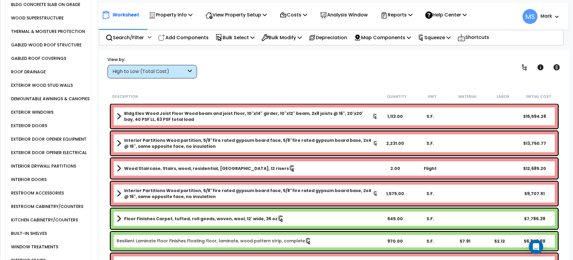
scroll to position [299, 0]
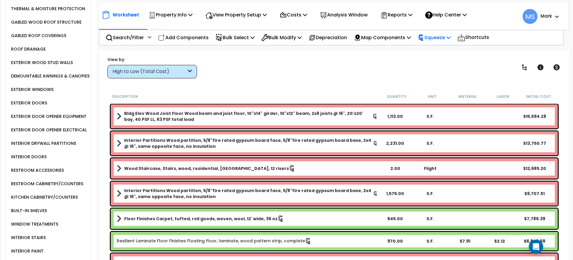
click at [451, 43] on div "Squeeze" at bounding box center [434, 37] width 33 height 14
click at [442, 58] on link "Reset Squeeze" at bounding box center [444, 63] width 59 height 12
click at [440, 33] on p "Squeeze" at bounding box center [434, 37] width 33 height 8
click at [442, 46] on link "Re-squeeze" at bounding box center [444, 51] width 59 height 12
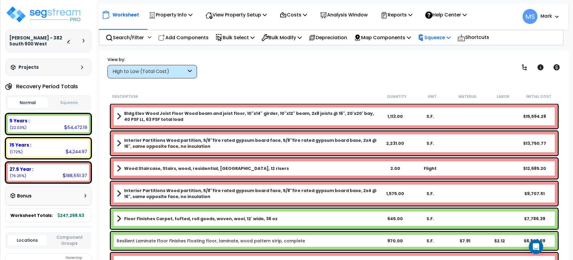
click at [451, 35] on p "Squeeze" at bounding box center [434, 37] width 33 height 8
click at [437, 51] on link "Squeeze" at bounding box center [444, 51] width 59 height 12
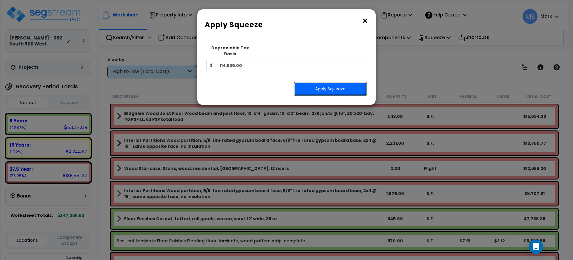
click at [326, 82] on button "Apply Squeeze" at bounding box center [330, 89] width 73 height 14
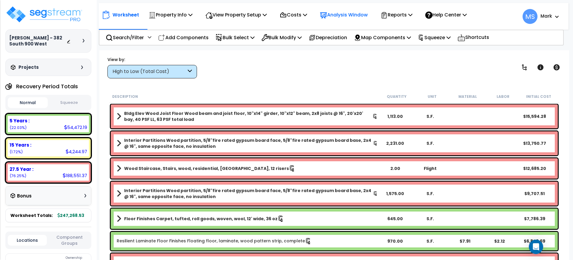
click at [368, 18] on p "Analysis Window" at bounding box center [344, 15] width 48 height 8
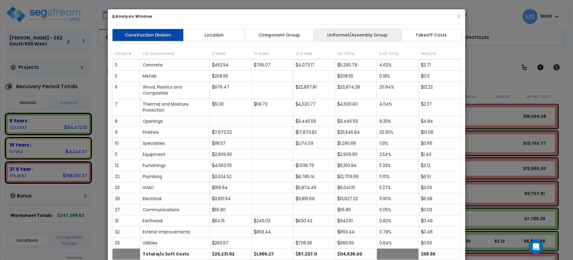
click at [363, 39] on link "Uniformat/Assembly Group" at bounding box center [358, 35] width 88 height 13
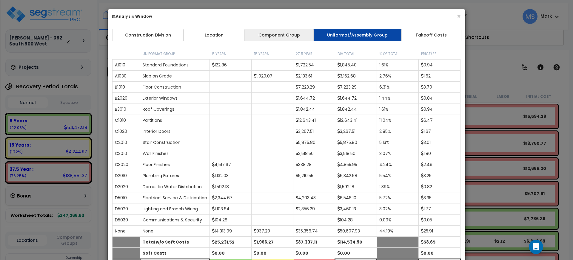
click at [287, 36] on link "Component Group" at bounding box center [279, 35] width 69 height 13
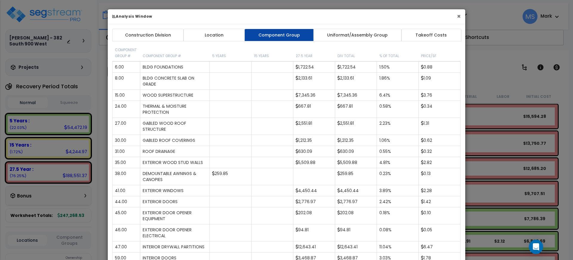
click at [458, 13] on button "×" at bounding box center [459, 16] width 4 height 6
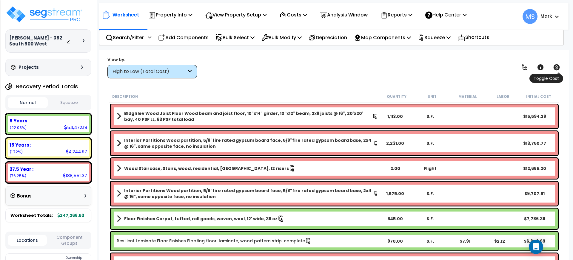
click at [556, 66] on icon at bounding box center [556, 67] width 7 height 7
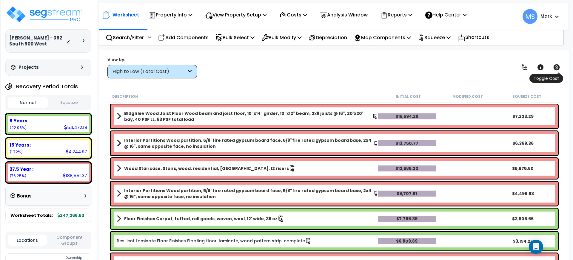
click at [556, 66] on icon at bounding box center [556, 67] width 7 height 7
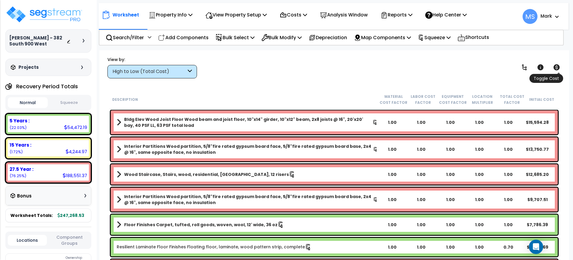
click at [556, 66] on icon at bounding box center [556, 67] width 7 height 7
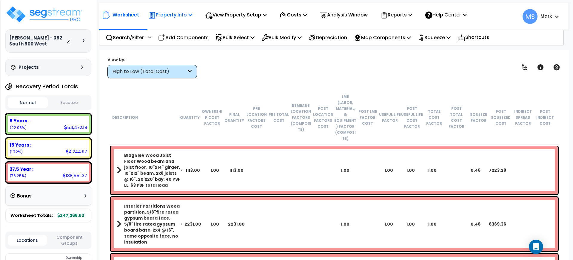
click at [158, 19] on div "Property Info" at bounding box center [171, 15] width 44 height 14
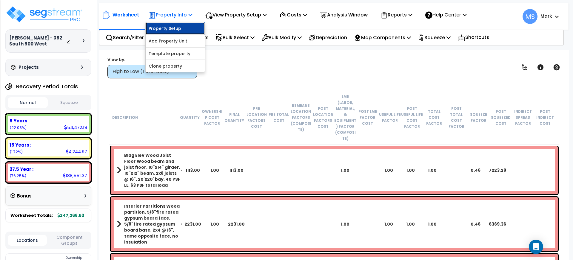
click at [174, 32] on link "Property Setup" at bounding box center [175, 28] width 59 height 12
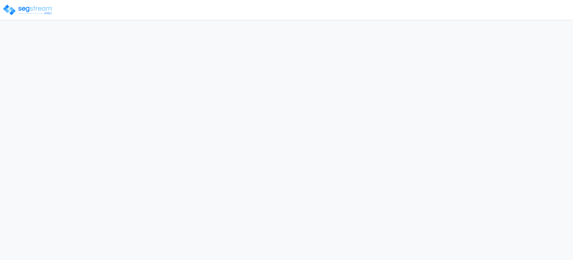
select select "2024"
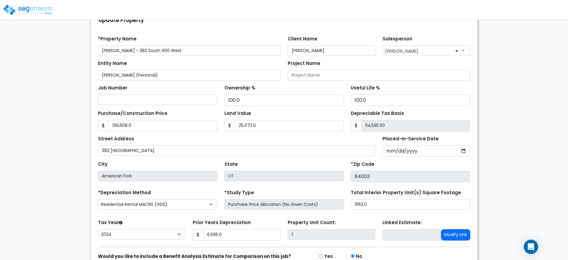
scroll to position [34, 0]
